Goal: Information Seeking & Learning: Learn about a topic

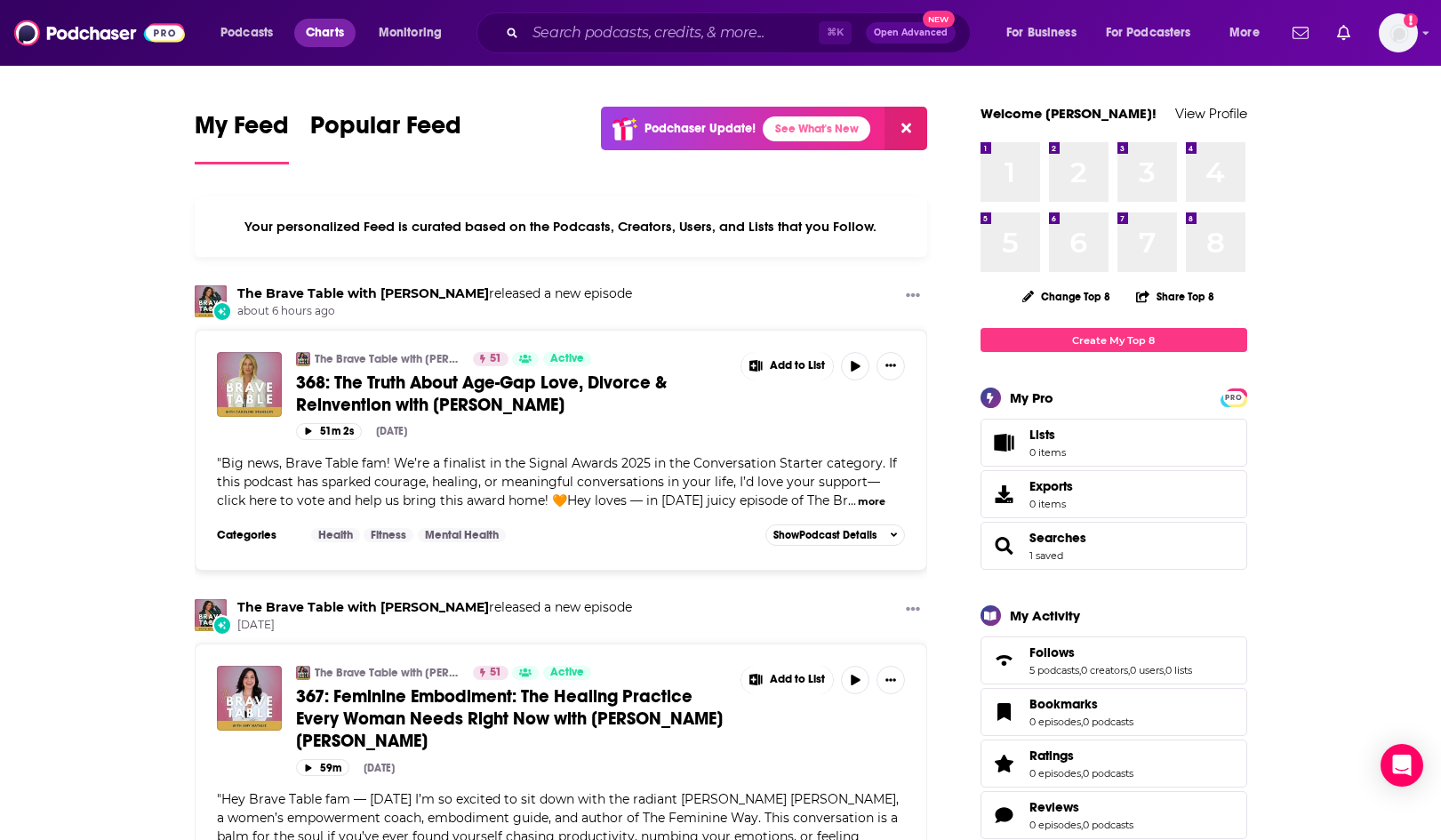
click at [347, 33] on link "Charts" at bounding box center [324, 33] width 60 height 29
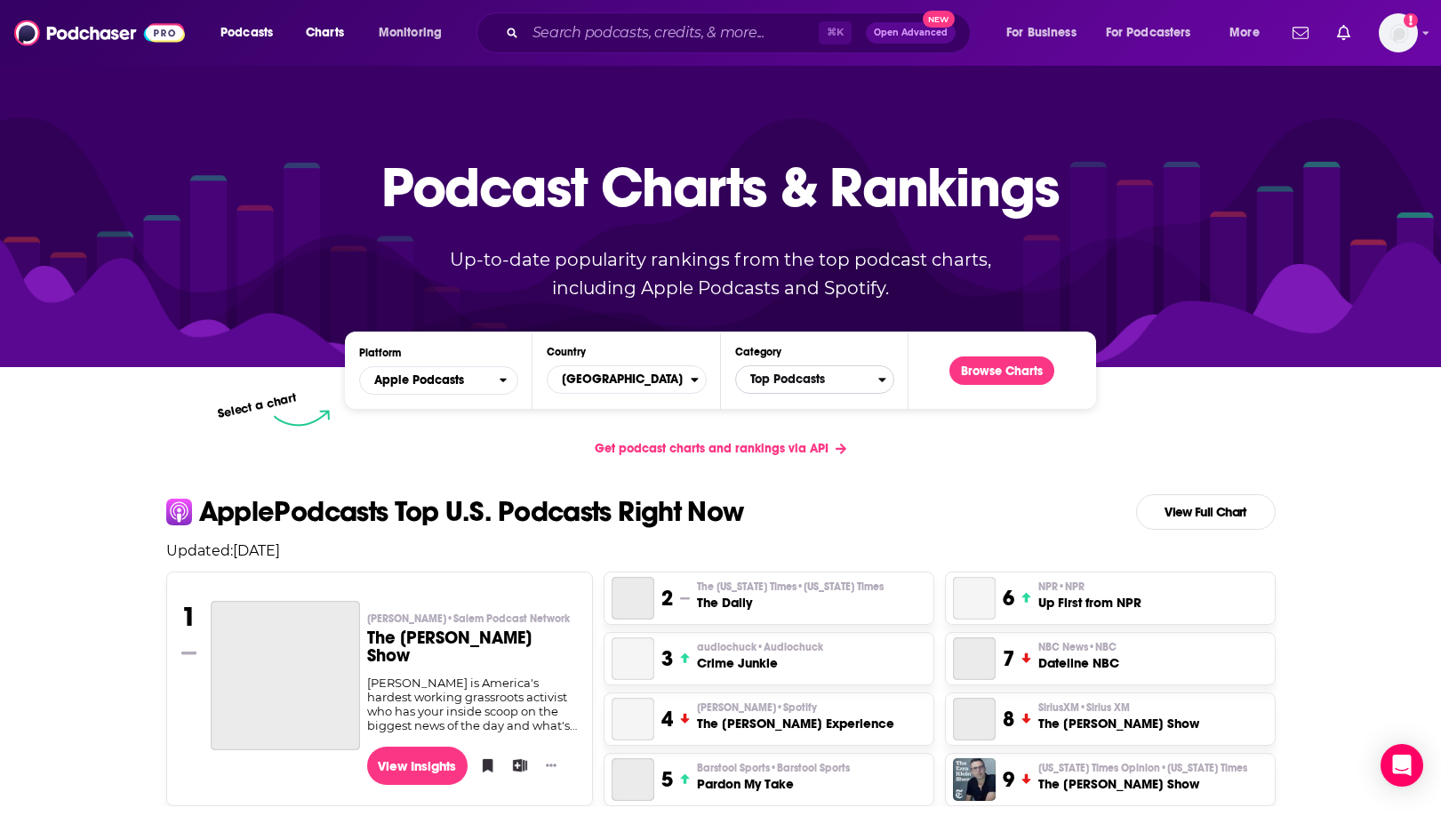
click at [796, 387] on span "Top Podcasts" at bounding box center [807, 379] width 142 height 31
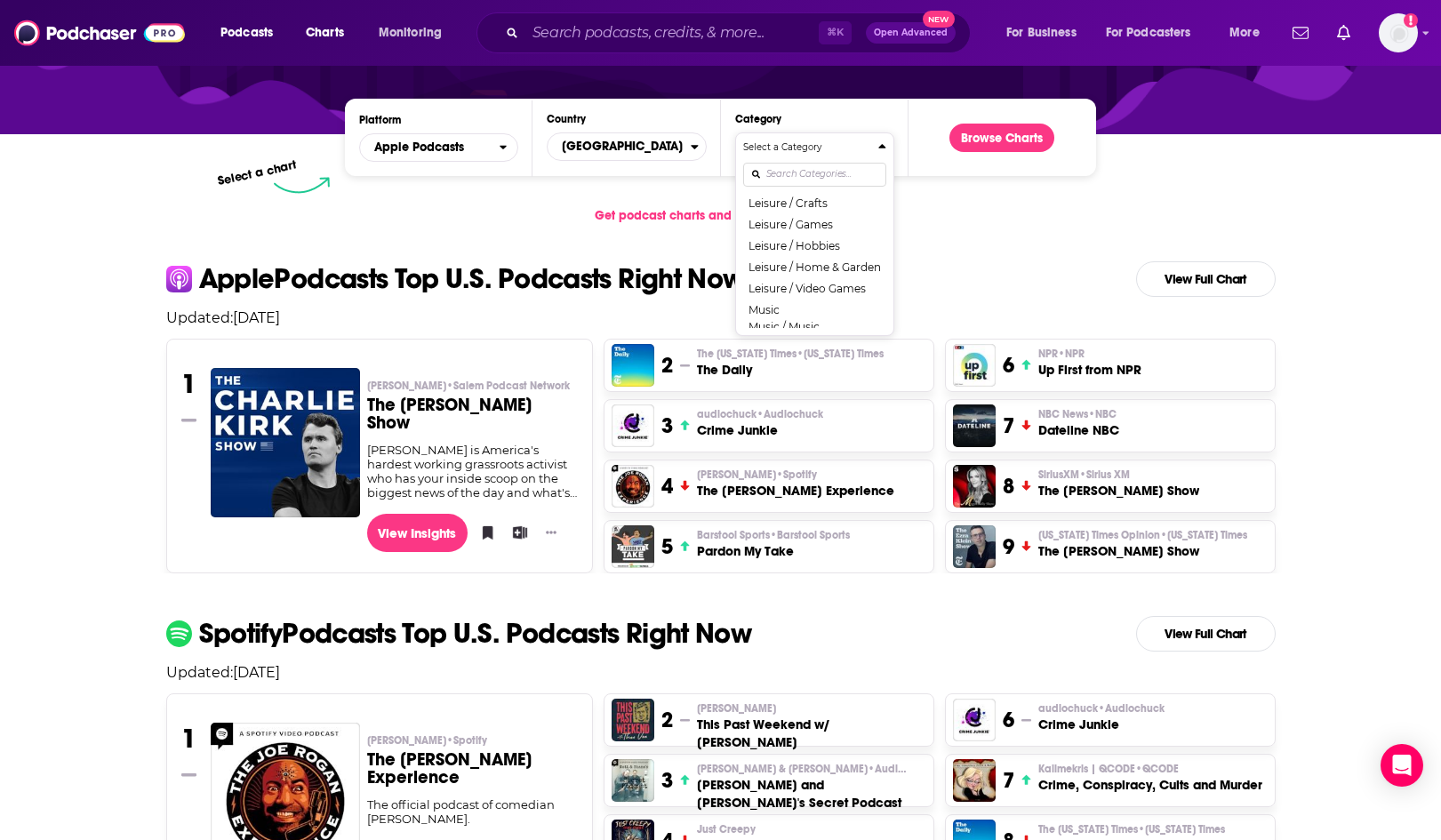
scroll to position [1037, 0]
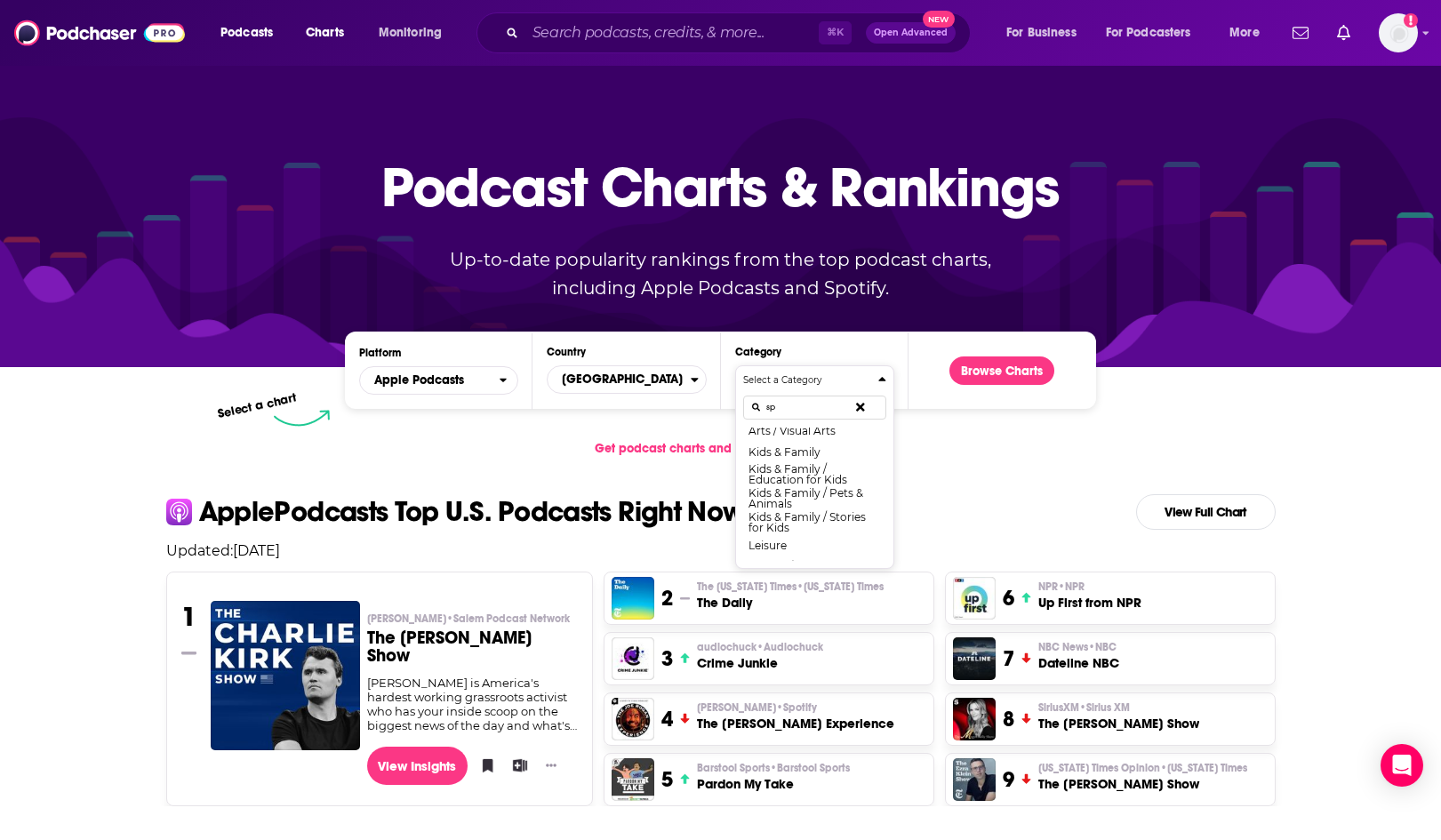
scroll to position [0, 0]
type input "spir"
click at [825, 464] on button "Religion & Spirituality / Spirituality" at bounding box center [814, 461] width 143 height 24
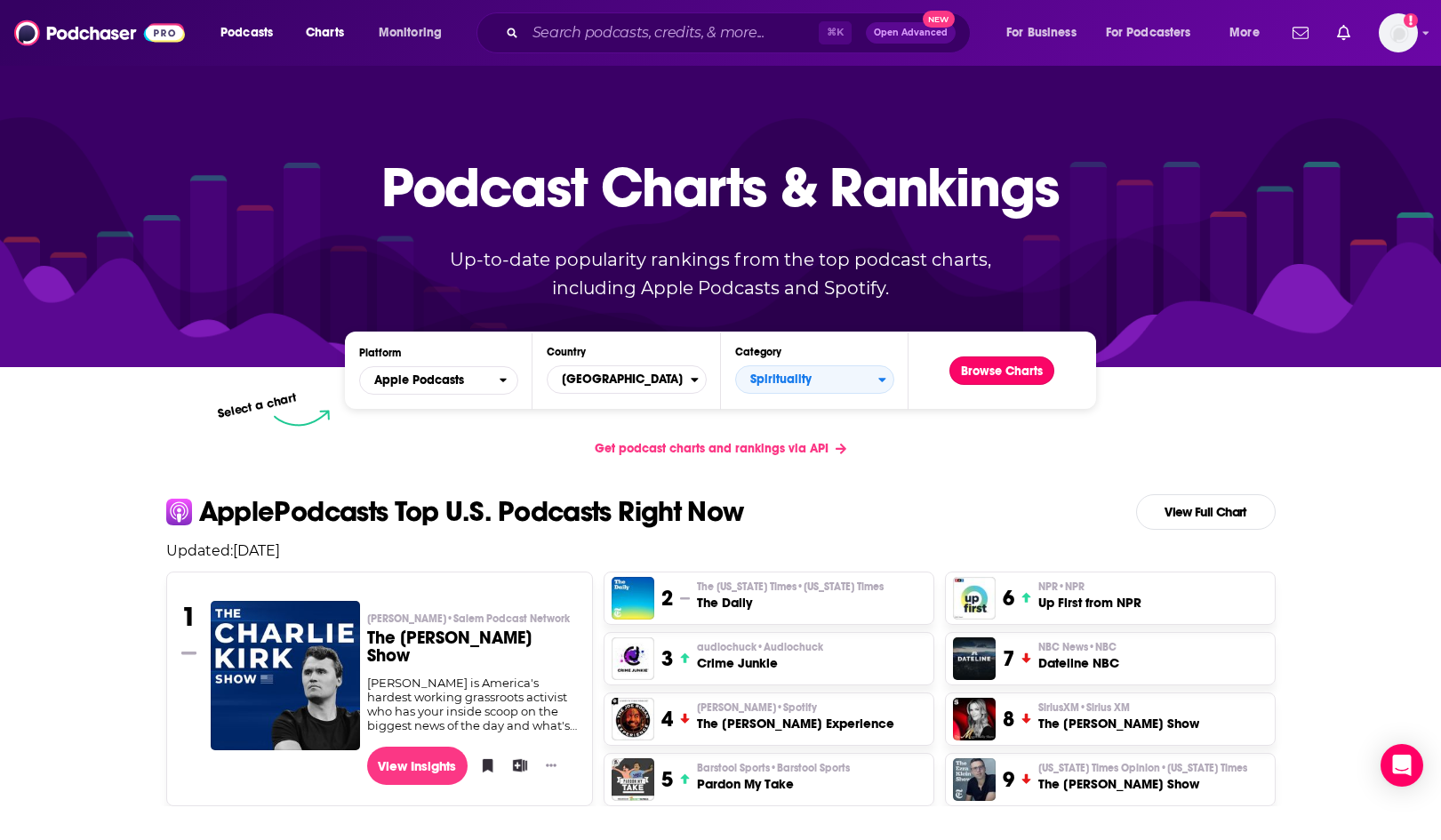
click at [993, 376] on button "Browse Charts" at bounding box center [1001, 370] width 105 height 29
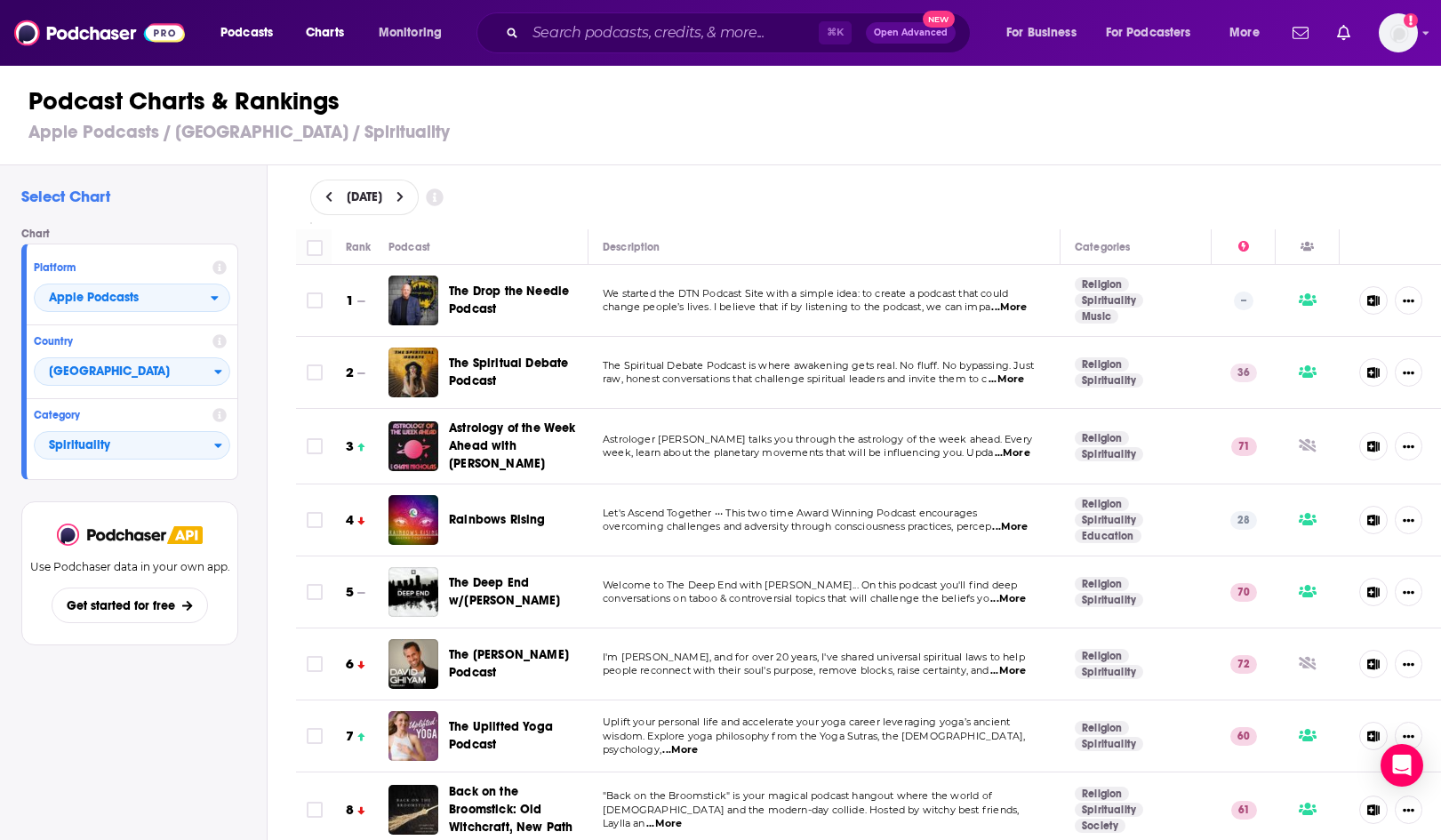
click at [1017, 597] on span "...More" at bounding box center [1008, 598] width 35 height 14
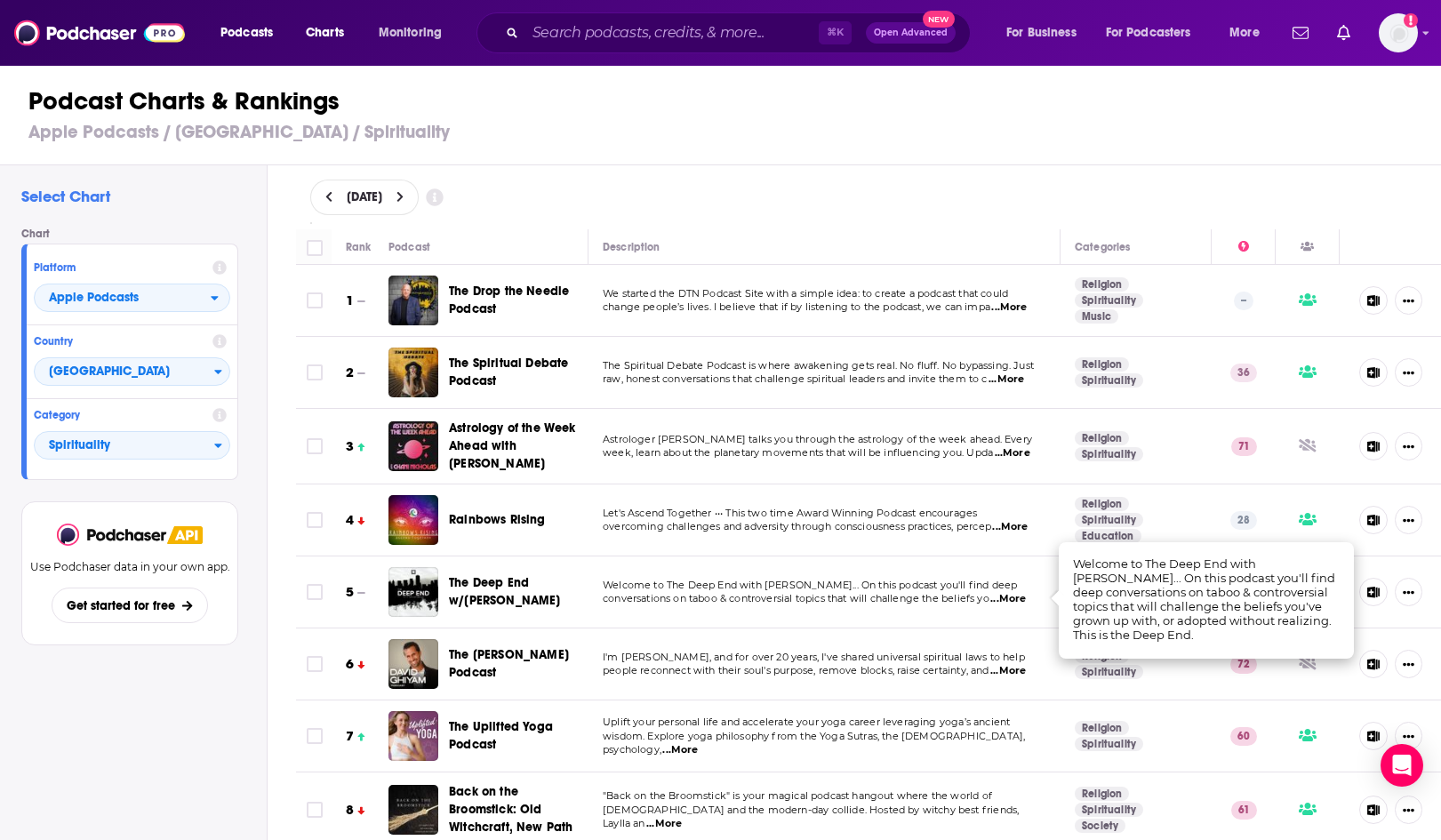
click at [1017, 597] on span "...More" at bounding box center [1008, 598] width 35 height 14
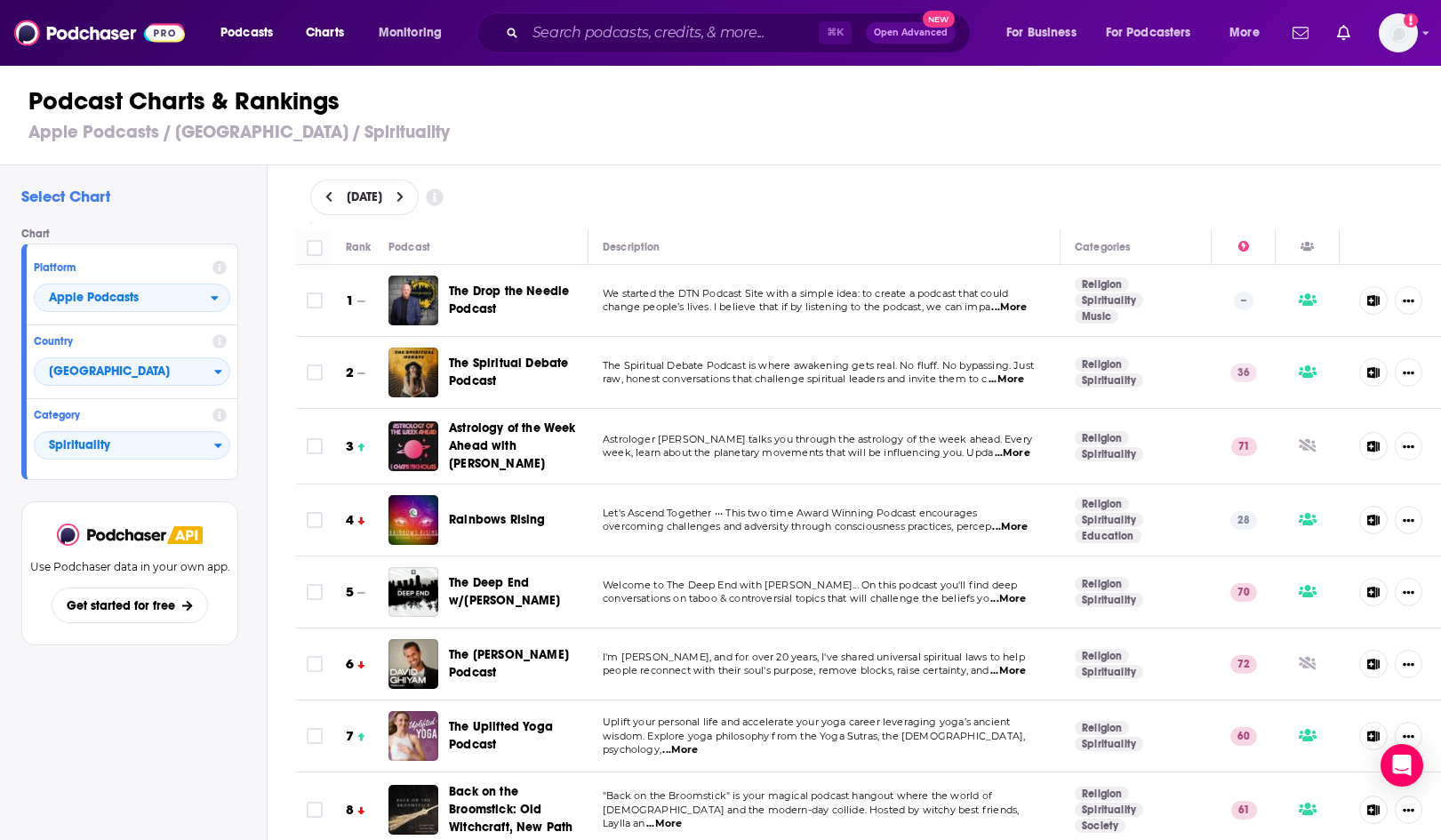
click at [1023, 382] on span "...More" at bounding box center [1006, 379] width 35 height 14
click at [767, 219] on div "[DATE]" at bounding box center [868, 197] width 1174 height 64
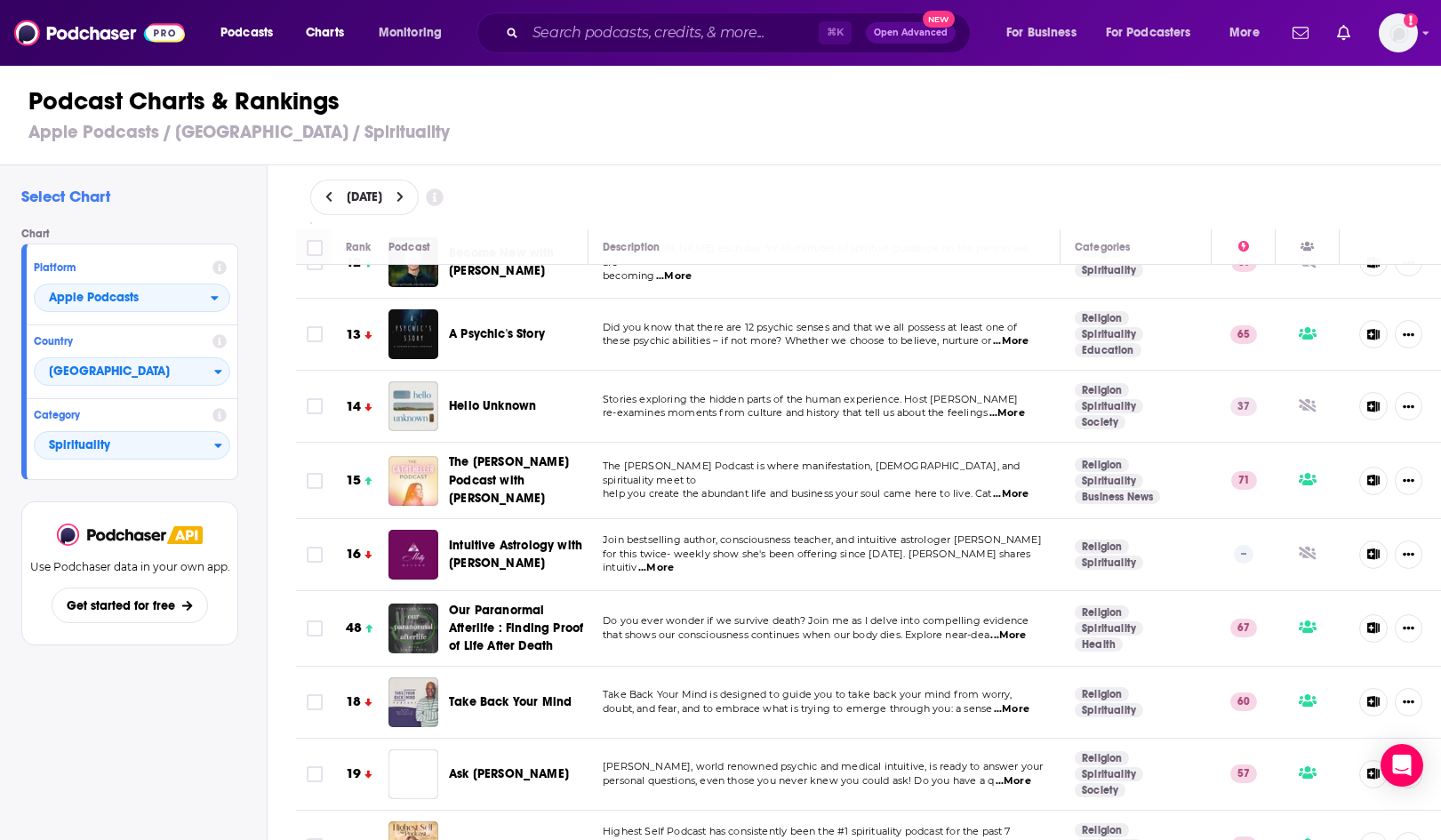
scroll to position [839, 0]
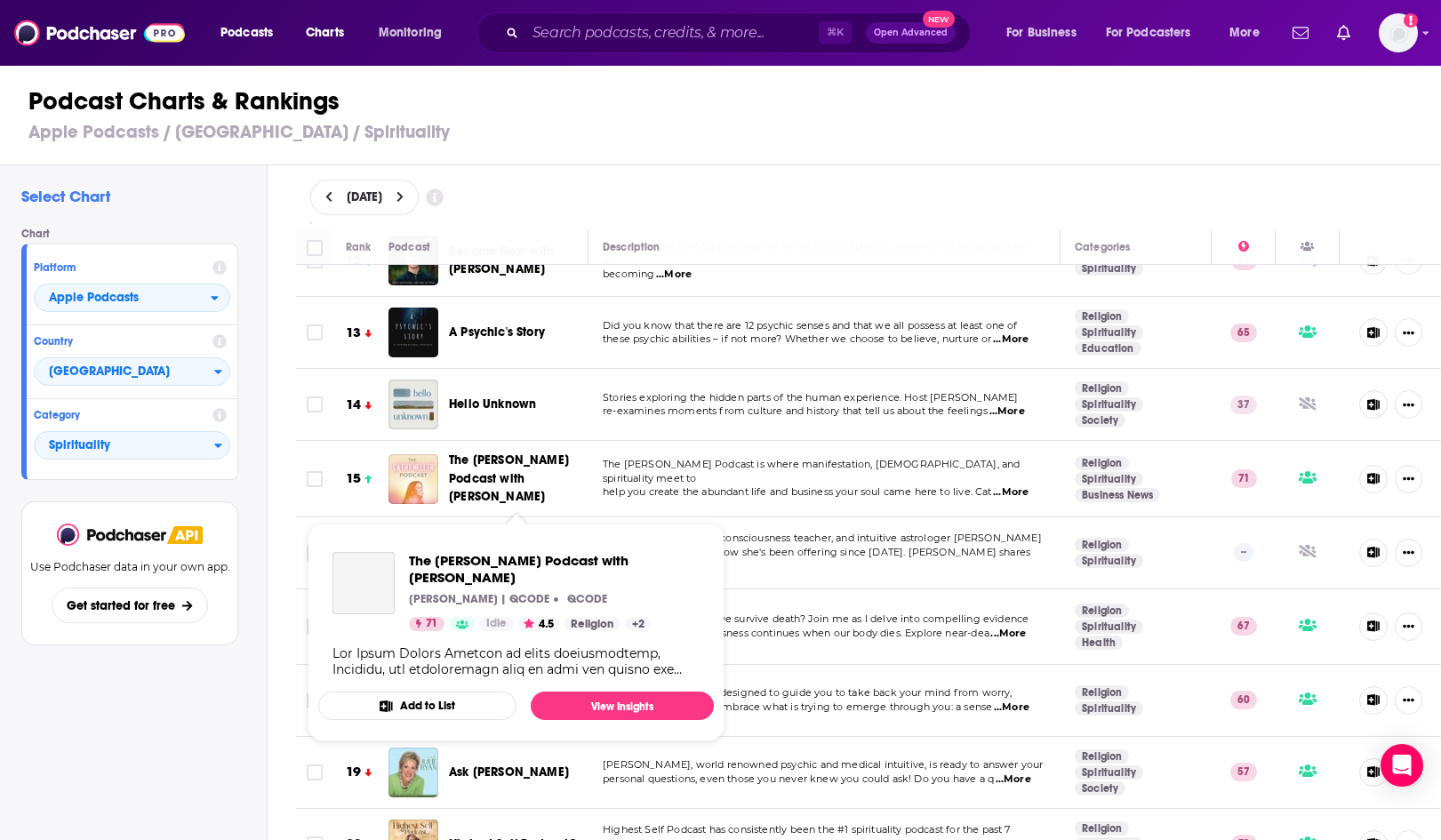
click at [518, 469] on span "The [PERSON_NAME] Podcast with [PERSON_NAME]" at bounding box center [516, 478] width 135 height 53
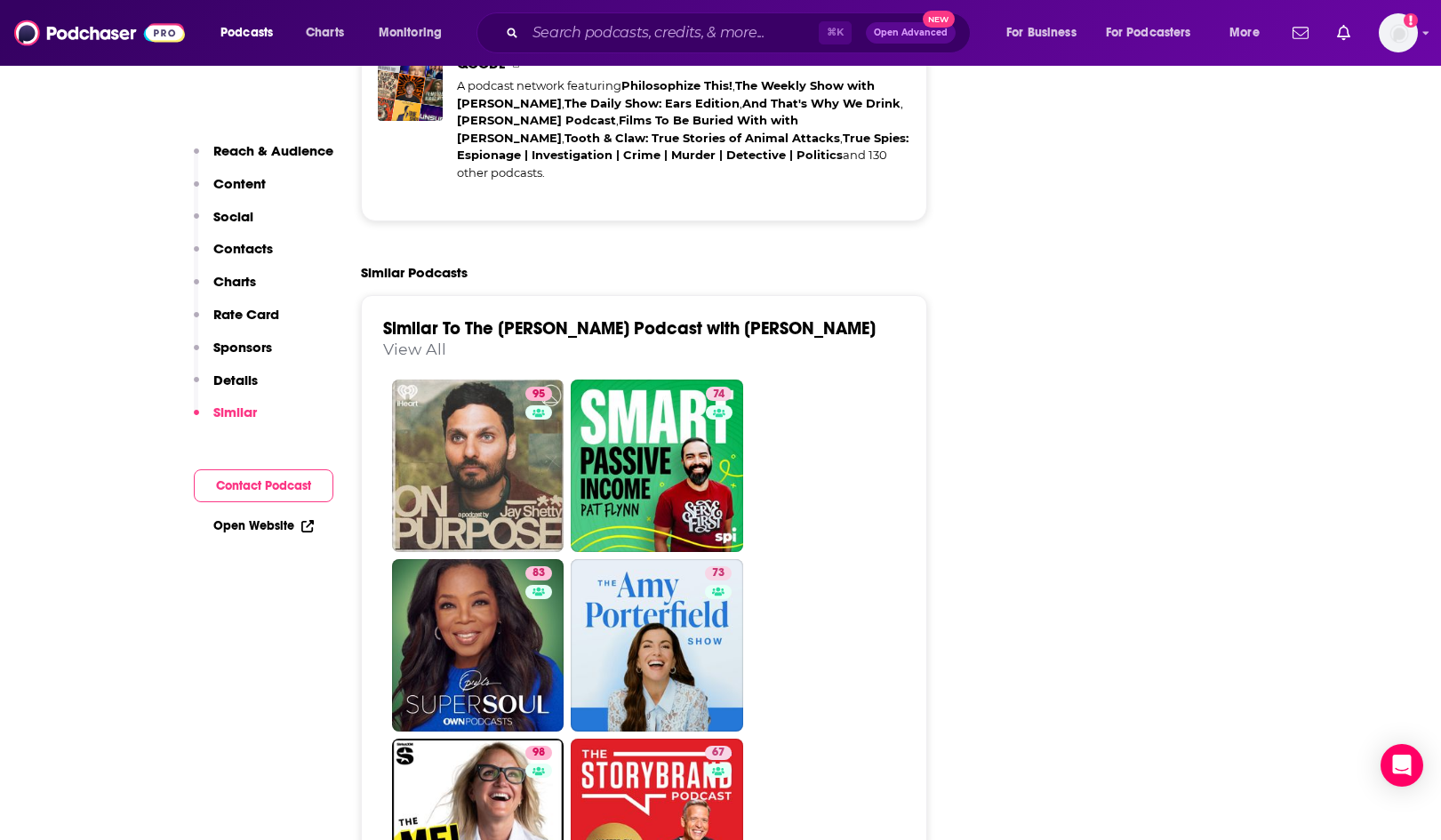
scroll to position [4212, 0]
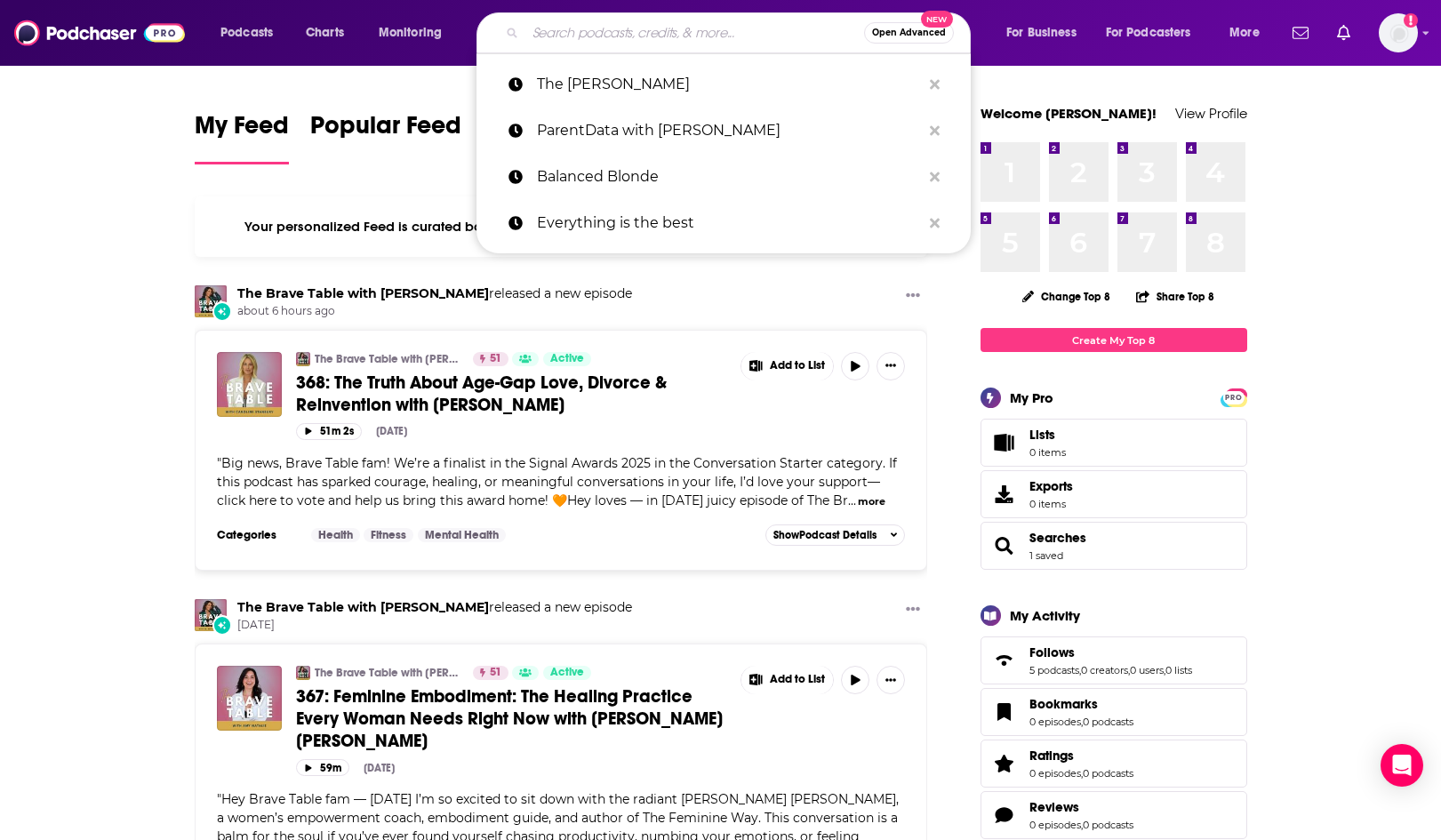
click at [619, 29] on input "Search podcasts, credits, & more..." at bounding box center [694, 33] width 338 height 29
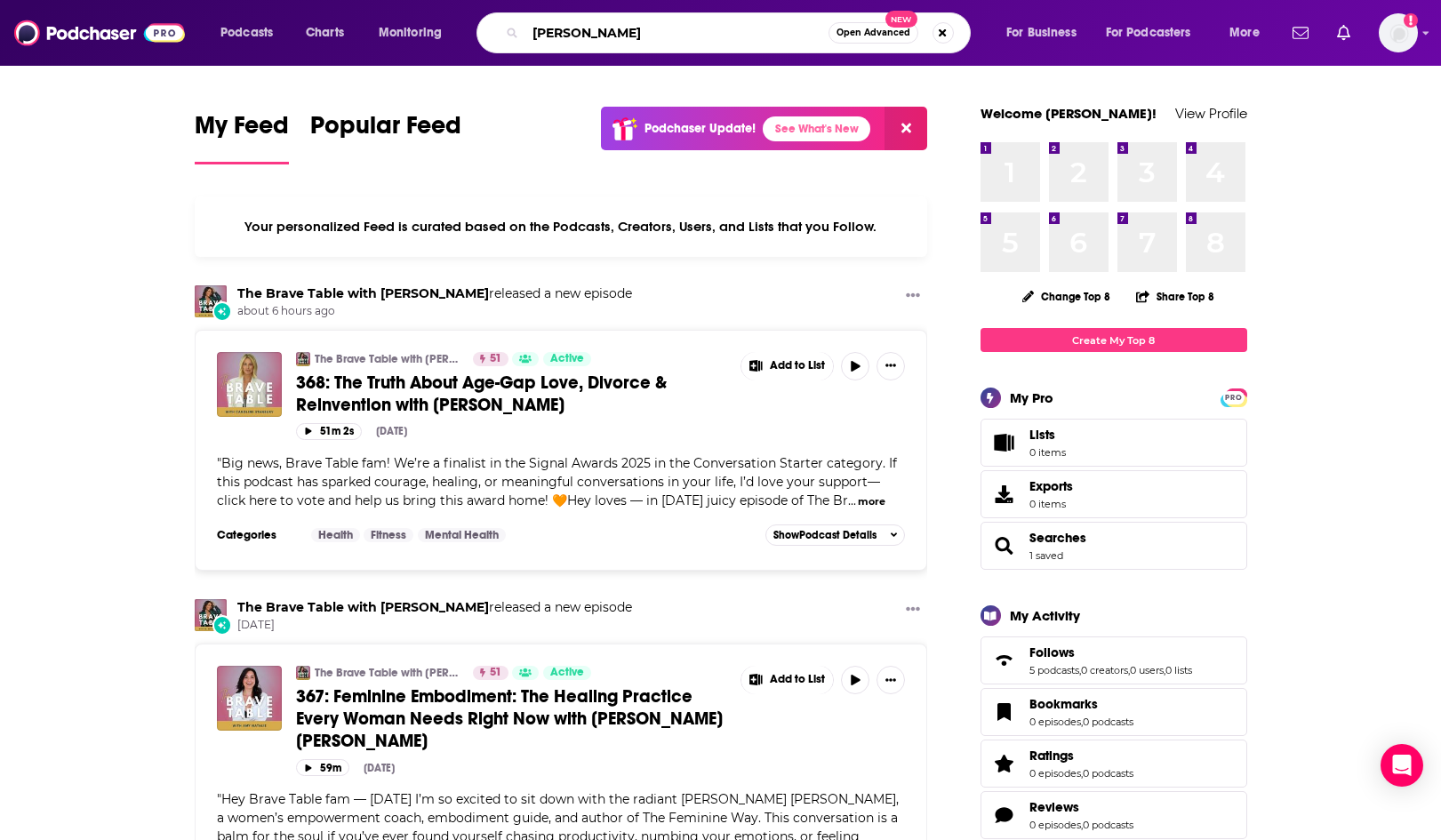
type input "cathy heller"
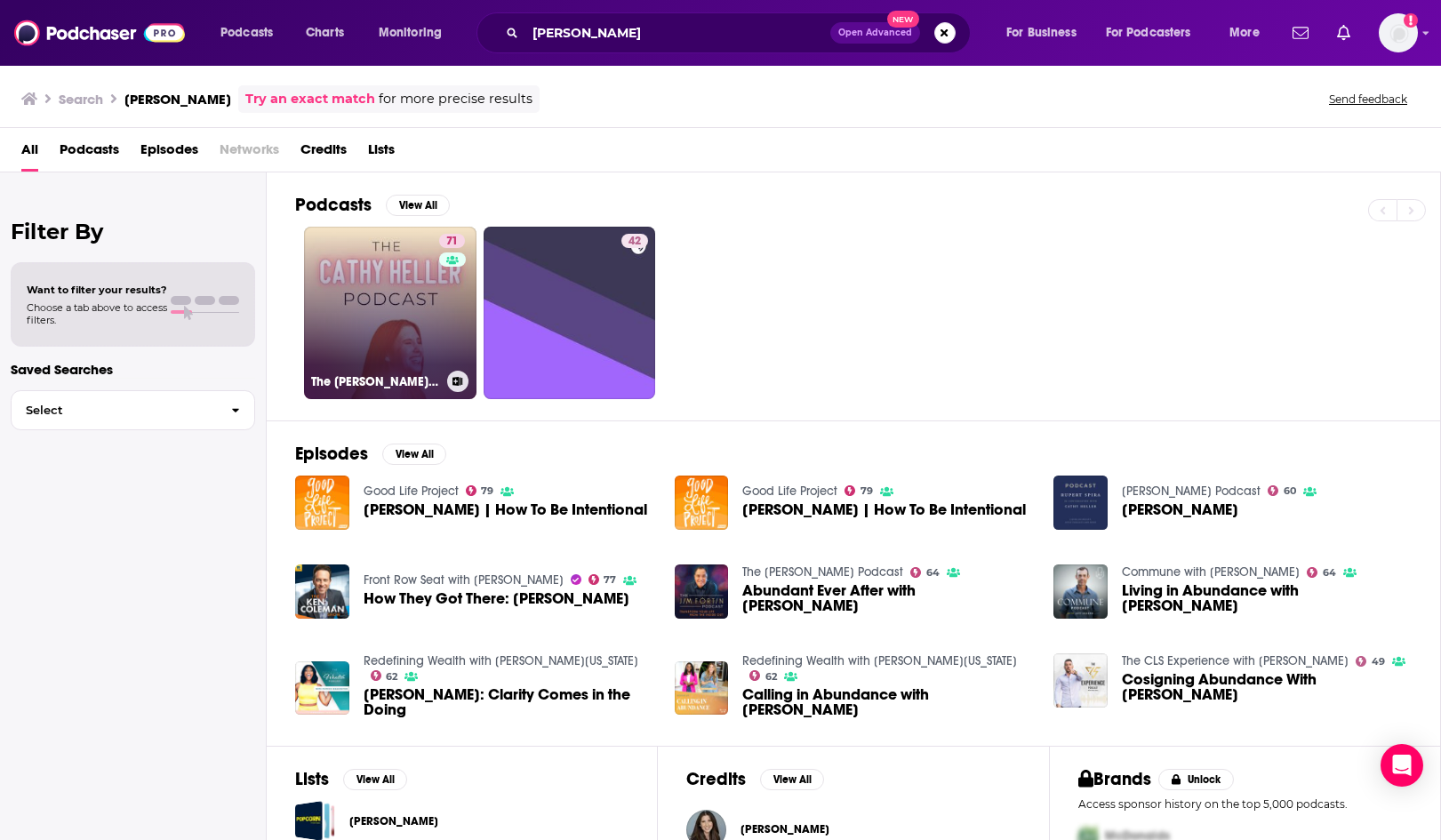
click at [355, 348] on link "71 The Cathy Heller Podcast with Cathy Heller" at bounding box center [390, 313] width 173 height 173
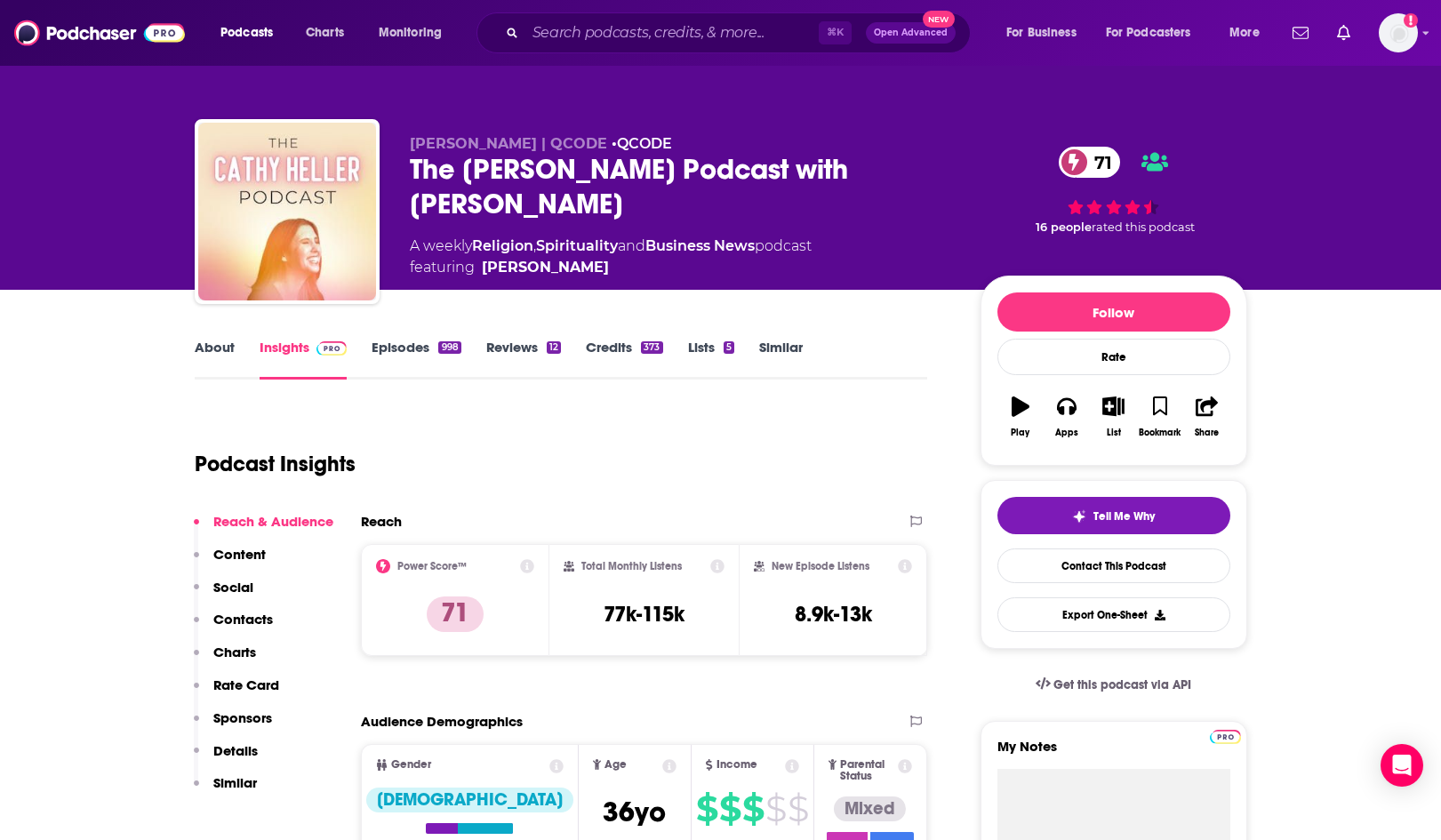
click at [201, 341] on link "About" at bounding box center [214, 359] width 40 height 41
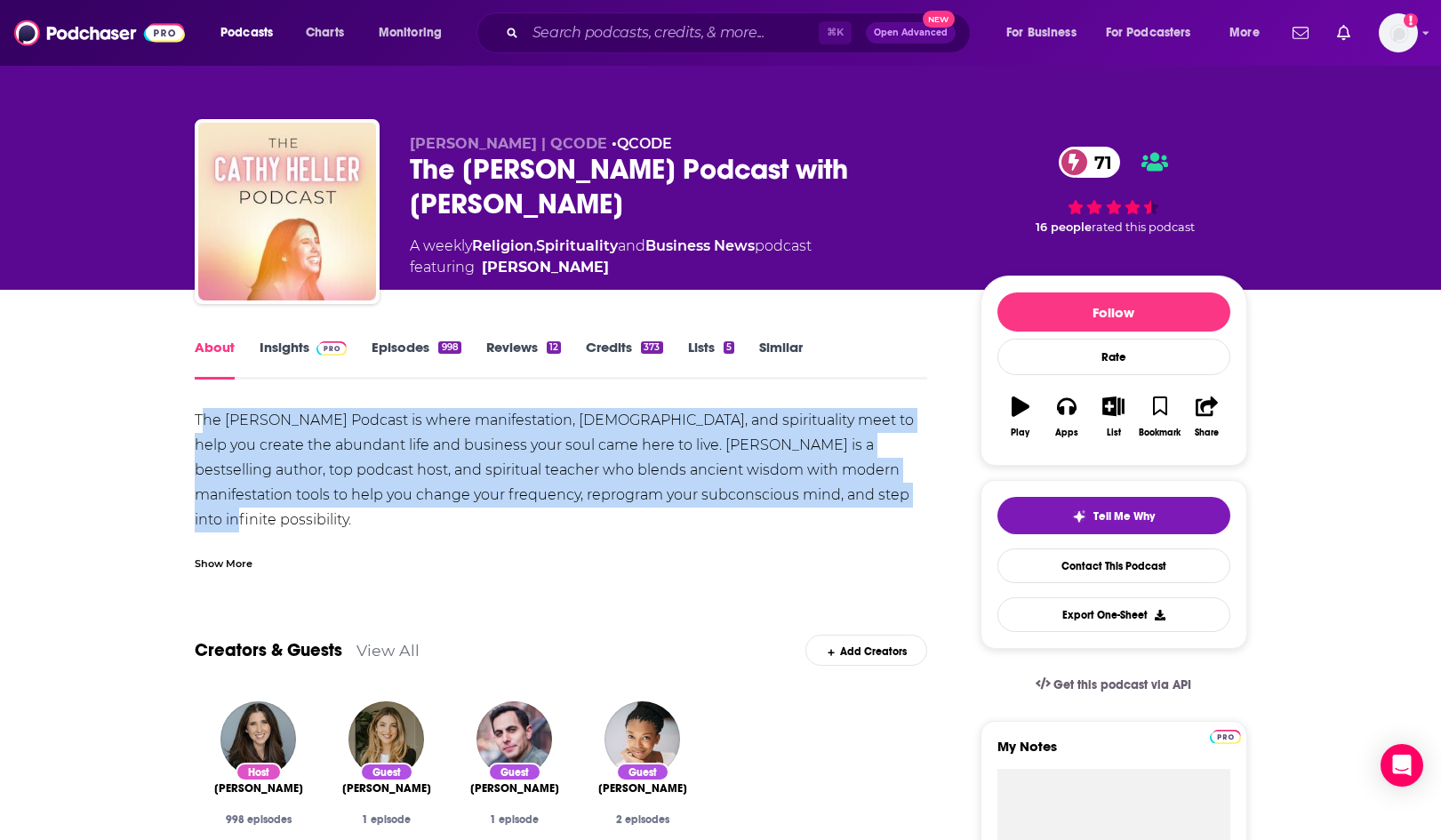
drag, startPoint x: 212, startPoint y: 415, endPoint x: 859, endPoint y: 488, distance: 651.1
click at [861, 487] on div "The Cathy Heller Podcast is where manifestation, Kabbalah, and spirituality mee…" at bounding box center [561, 681] width 734 height 547
